Goal: Task Accomplishment & Management: Use online tool/utility

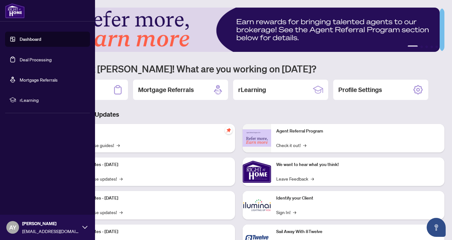
click at [33, 38] on link "Dashboard" at bounding box center [31, 39] width 22 height 6
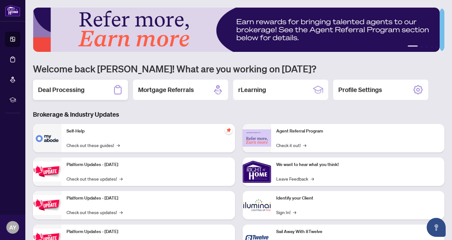
click at [67, 89] on h2 "Deal Processing" at bounding box center [61, 90] width 47 height 9
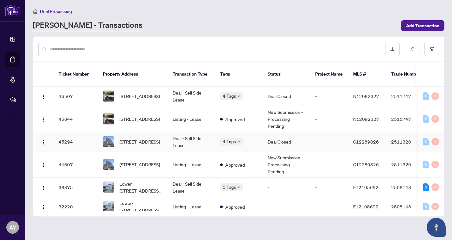
click at [292, 134] on td "Deal Closed" at bounding box center [287, 141] width 48 height 19
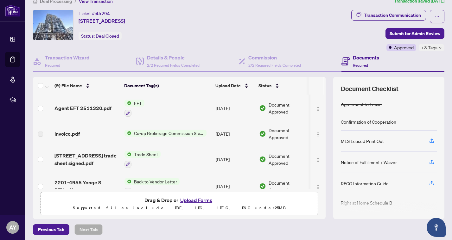
scroll to position [3, 0]
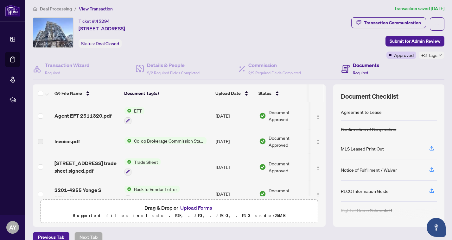
click at [136, 109] on span "EFT" at bounding box center [137, 110] width 13 height 7
click at [142, 140] on span "EFT" at bounding box center [134, 141] width 70 height 7
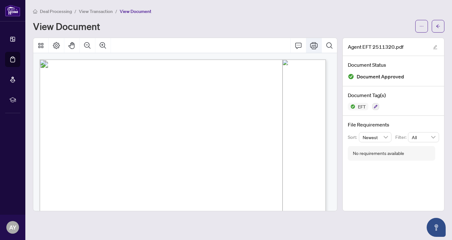
click at [313, 46] on icon "Print" at bounding box center [314, 46] width 8 height 8
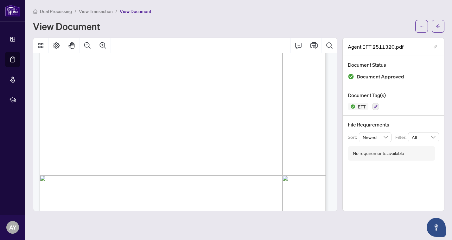
scroll to position [225, 0]
